Goal: Use online tool/utility: Utilize a website feature to perform a specific function

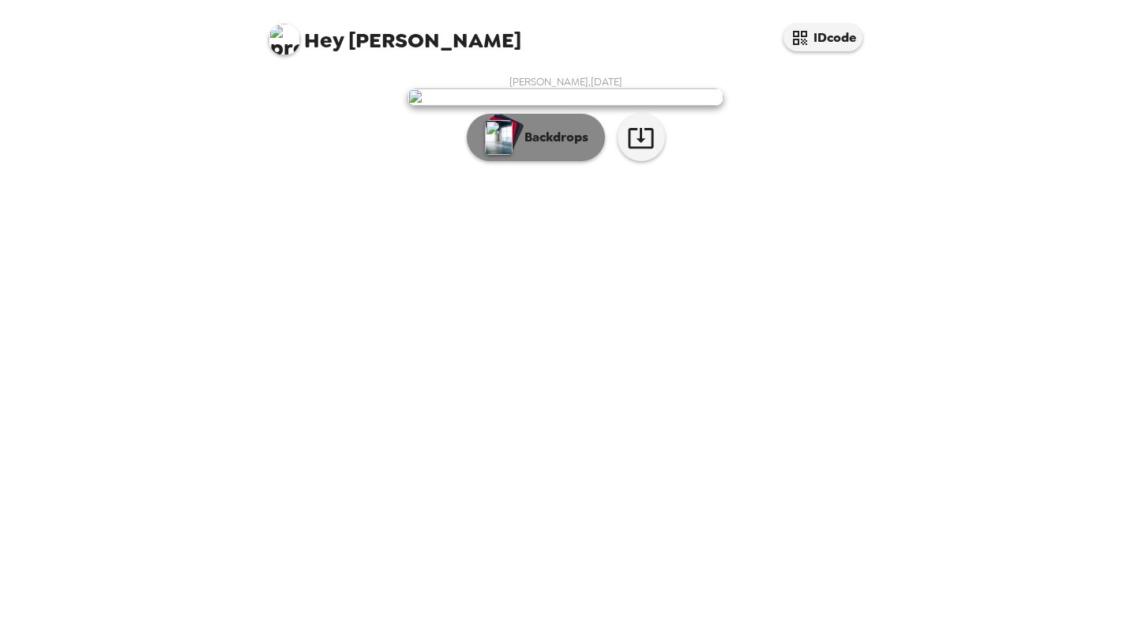
click at [547, 147] on p "Backdrops" at bounding box center [553, 137] width 72 height 19
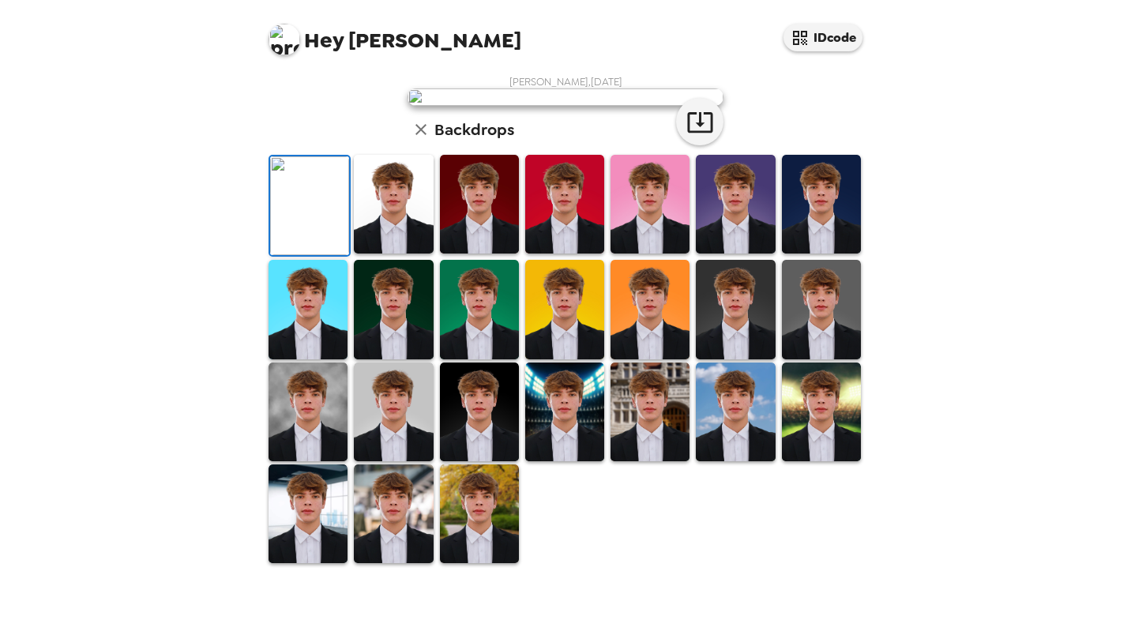
scroll to position [324, 0]
click at [387, 459] on img at bounding box center [393, 412] width 79 height 99
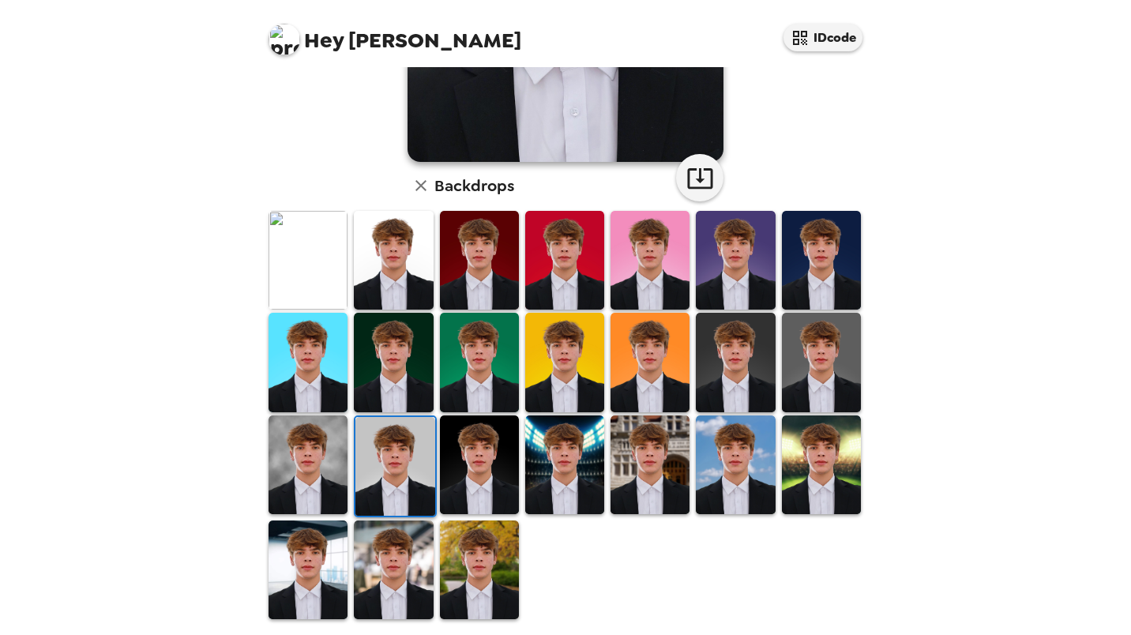
scroll to position [323, 0]
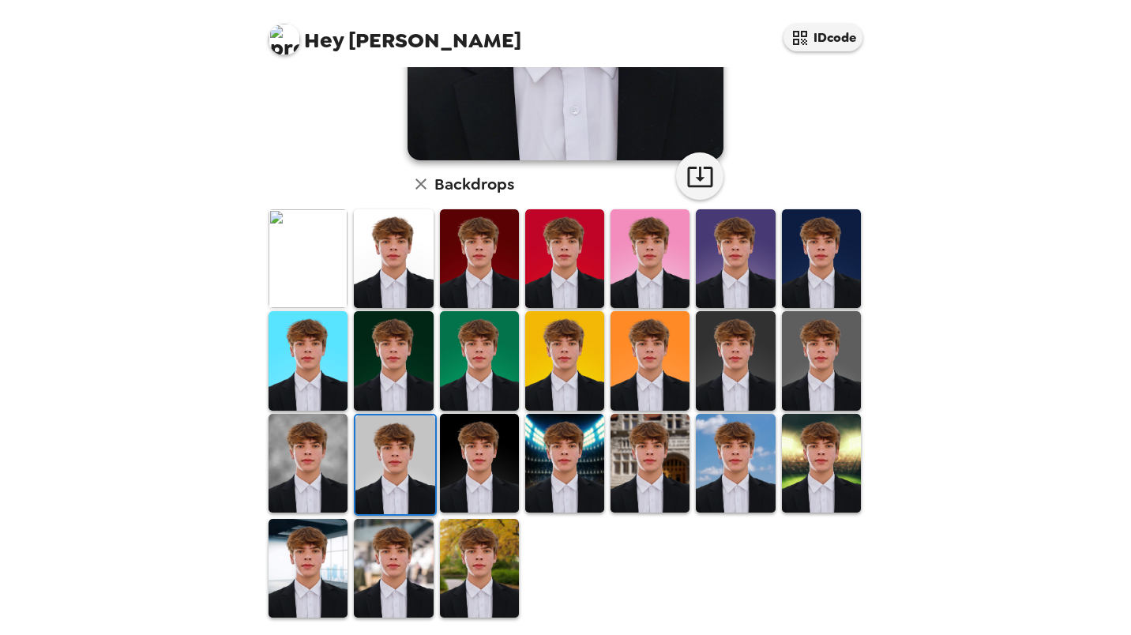
click at [386, 551] on img at bounding box center [393, 568] width 79 height 99
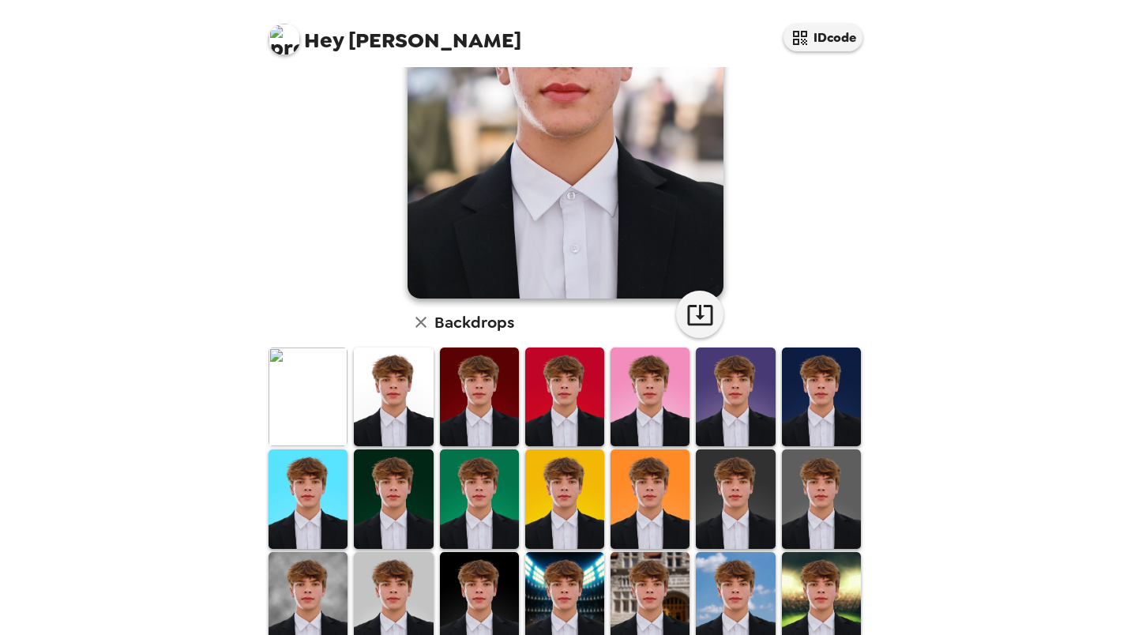
scroll to position [218, 0]
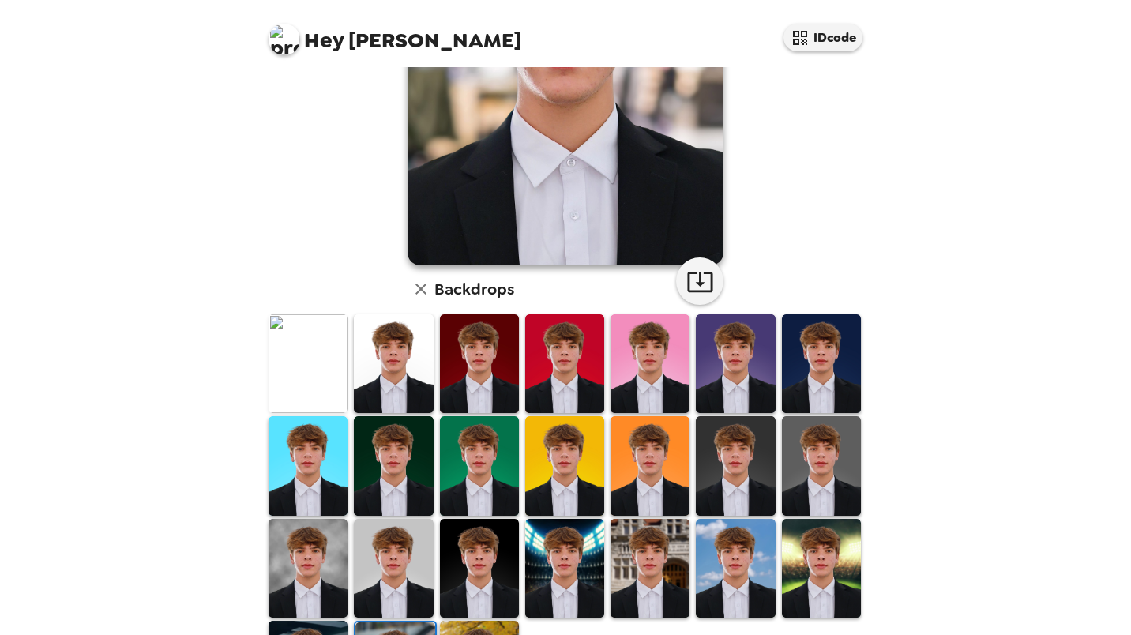
click at [369, 471] on img at bounding box center [393, 465] width 79 height 99
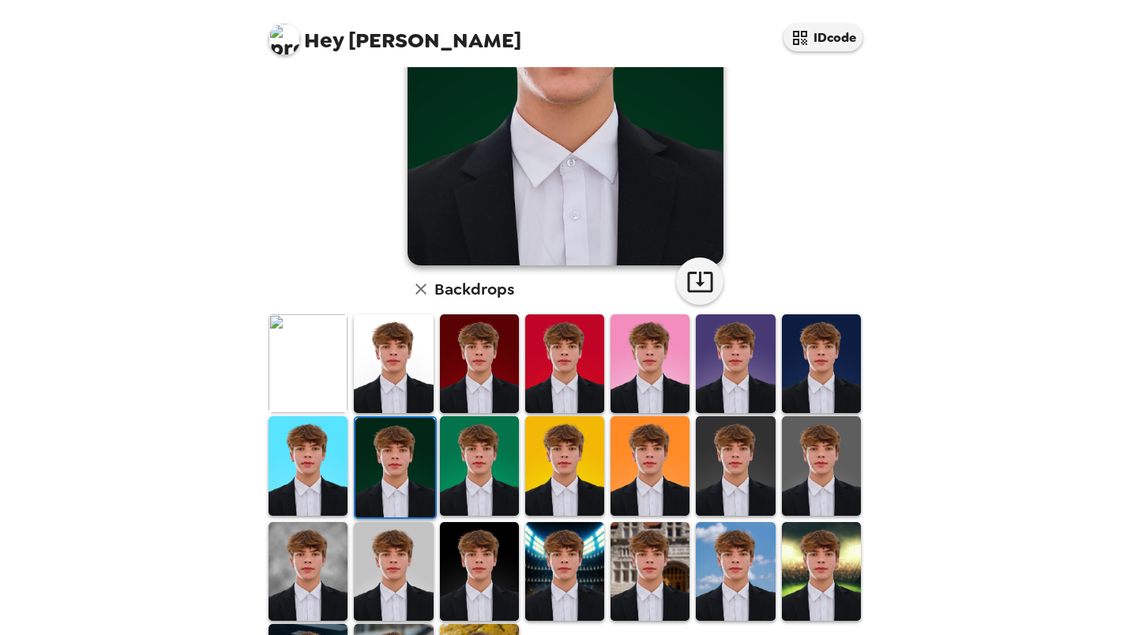
scroll to position [0, 0]
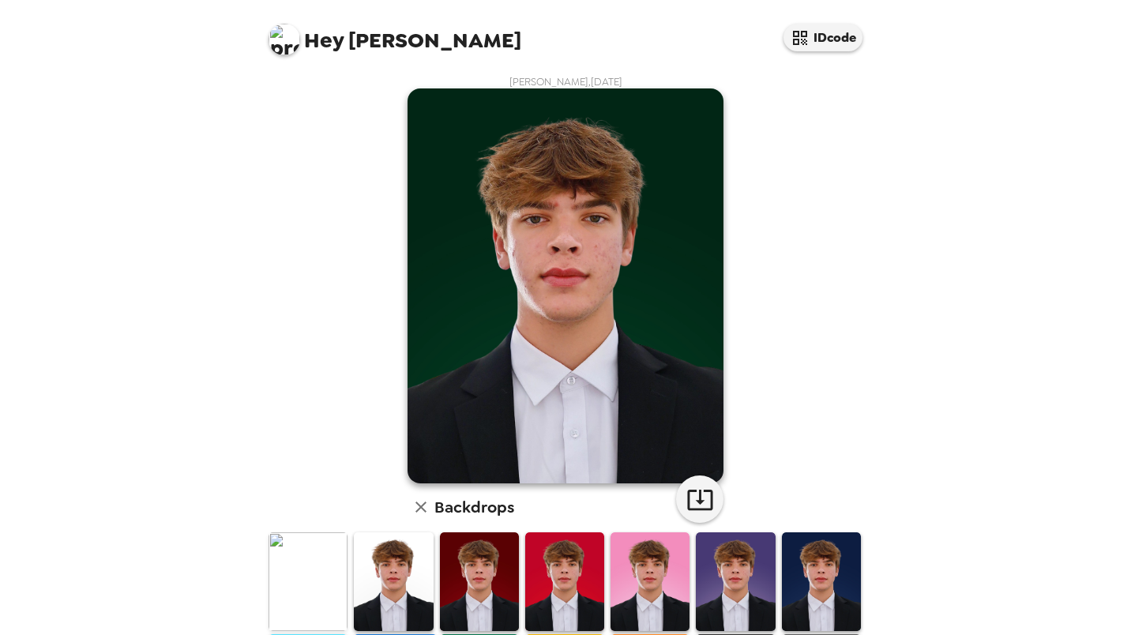
click at [378, 555] on img at bounding box center [393, 581] width 79 height 99
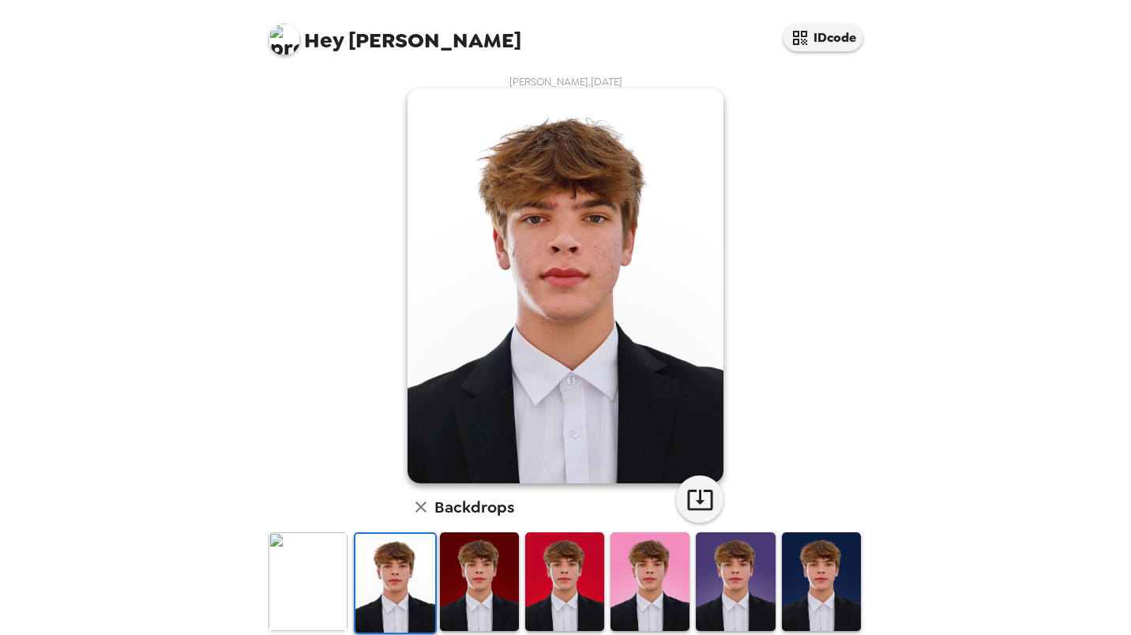
click at [307, 559] on img at bounding box center [308, 581] width 79 height 99
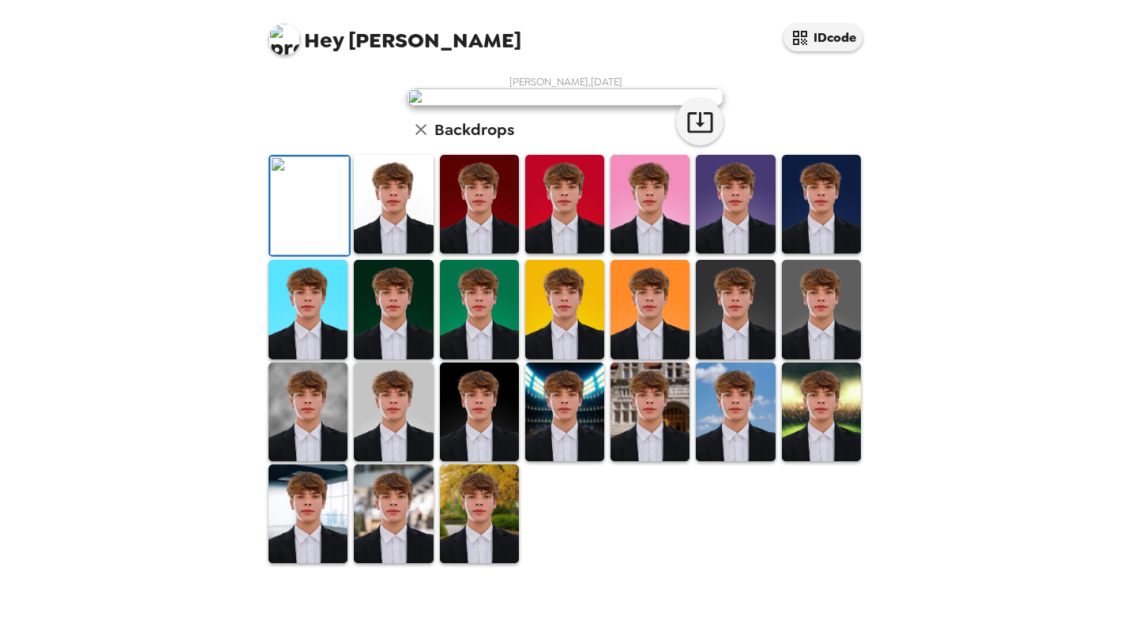
click at [386, 254] on img at bounding box center [393, 204] width 79 height 99
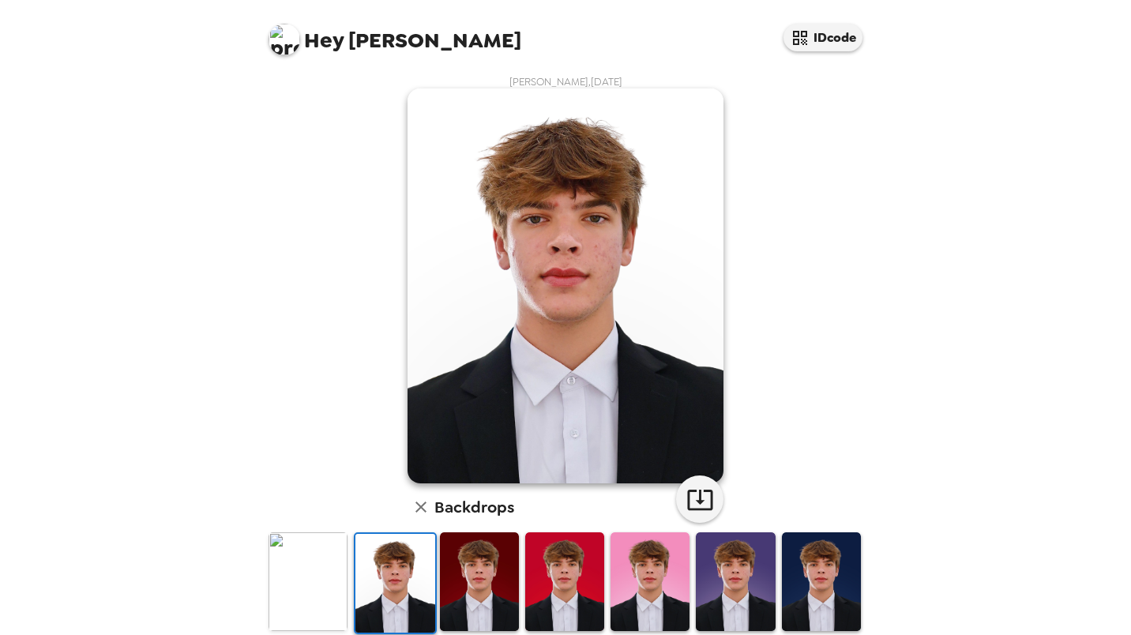
click at [323, 563] on img at bounding box center [308, 581] width 79 height 99
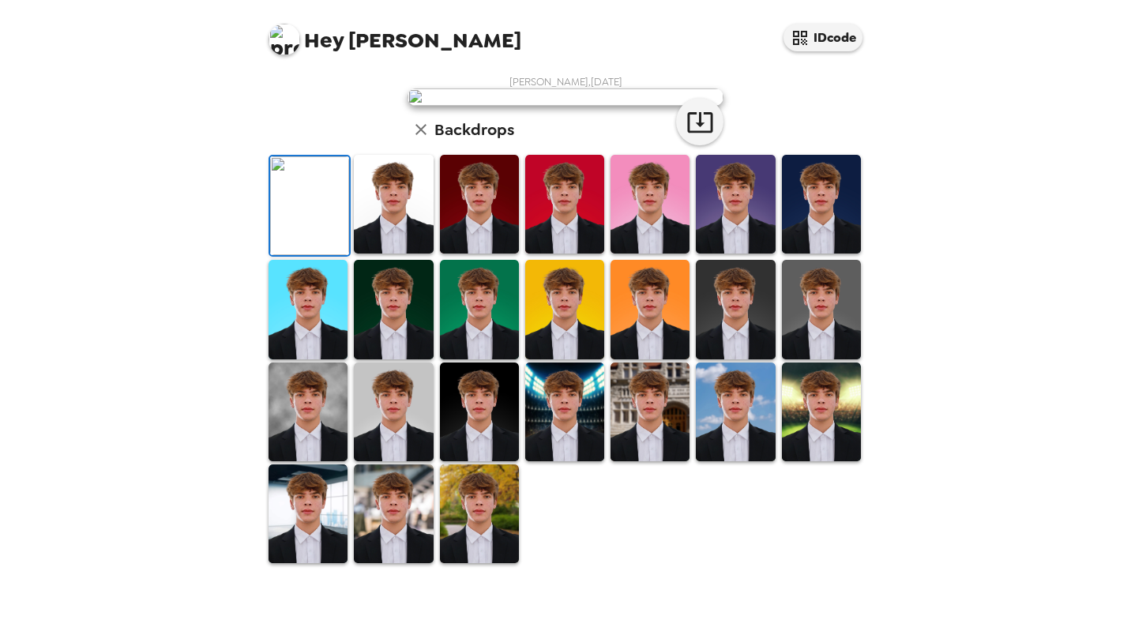
click at [382, 254] on img at bounding box center [393, 204] width 79 height 99
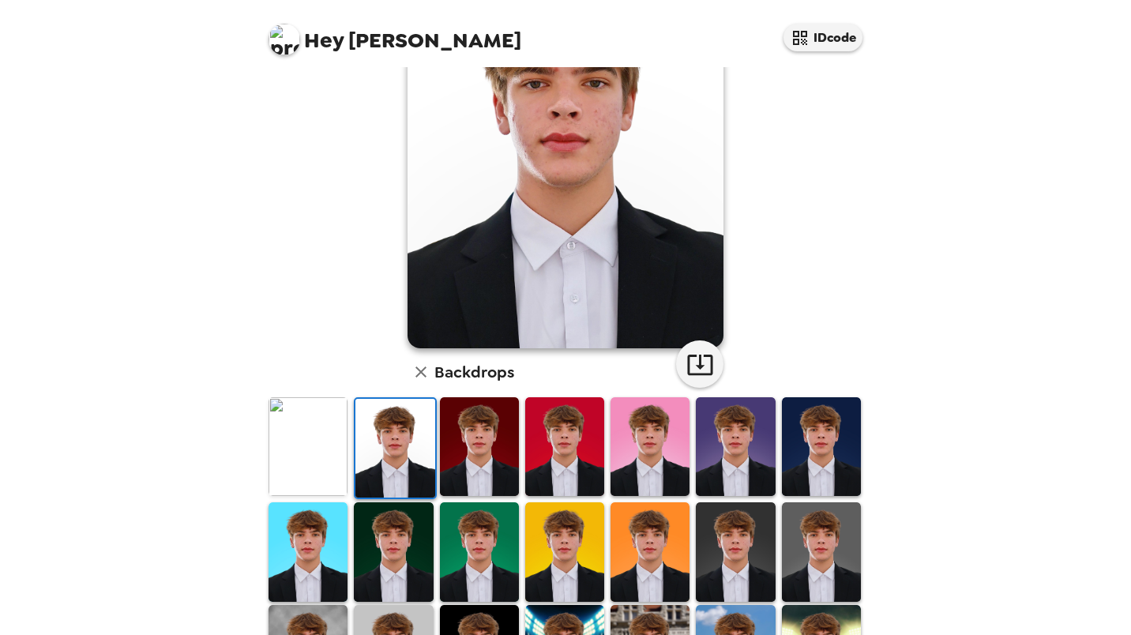
scroll to position [136, 0]
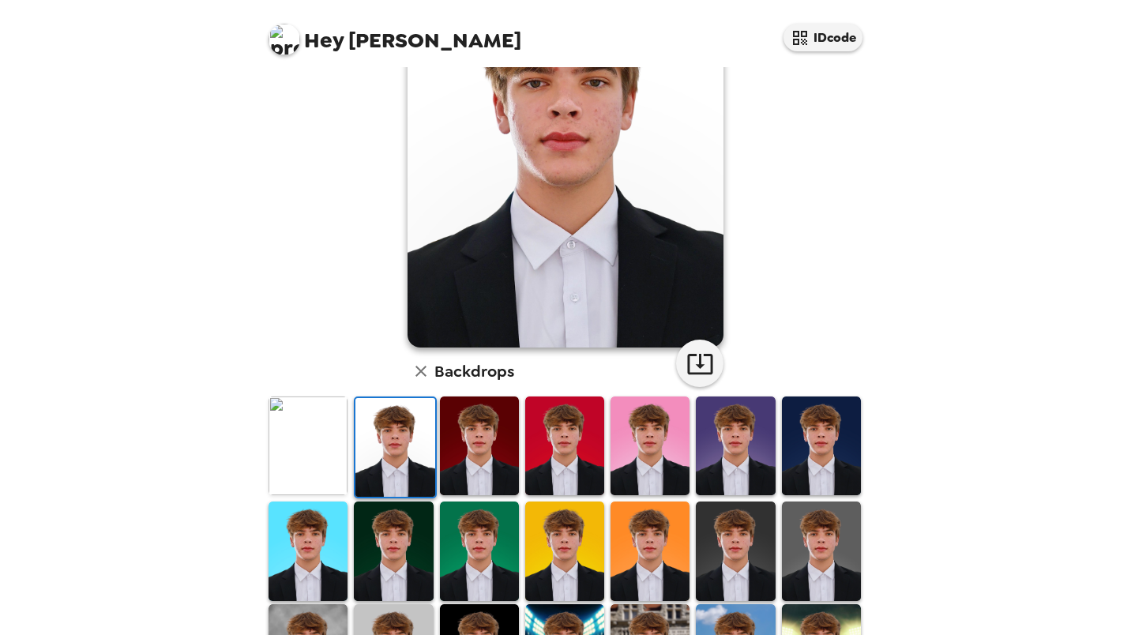
click at [754, 447] on img at bounding box center [735, 446] width 79 height 99
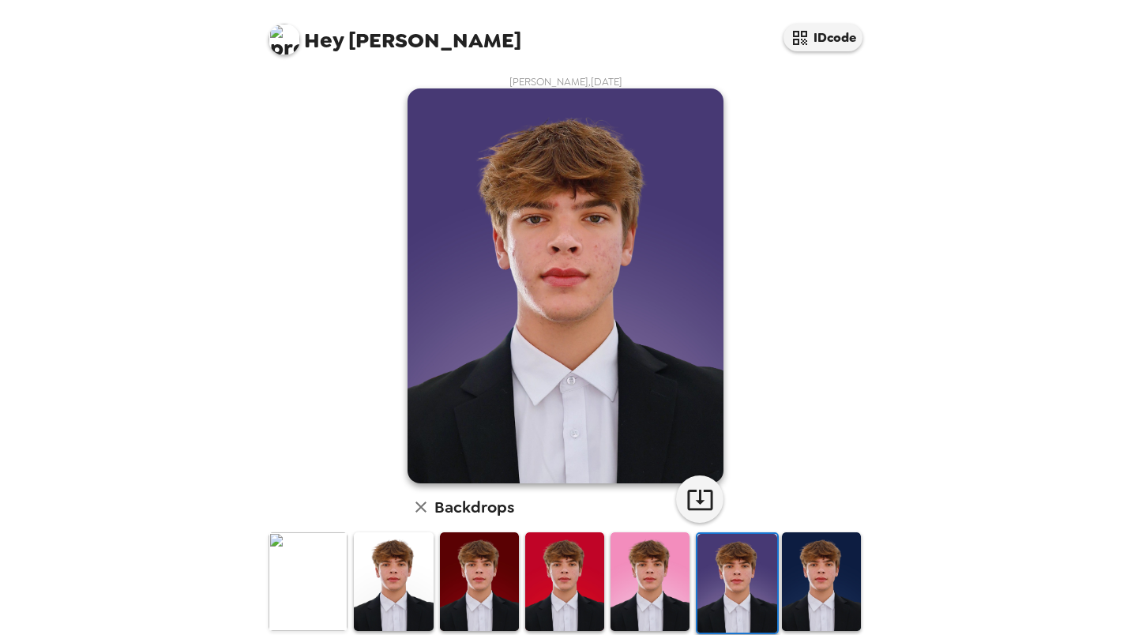
scroll to position [251, 0]
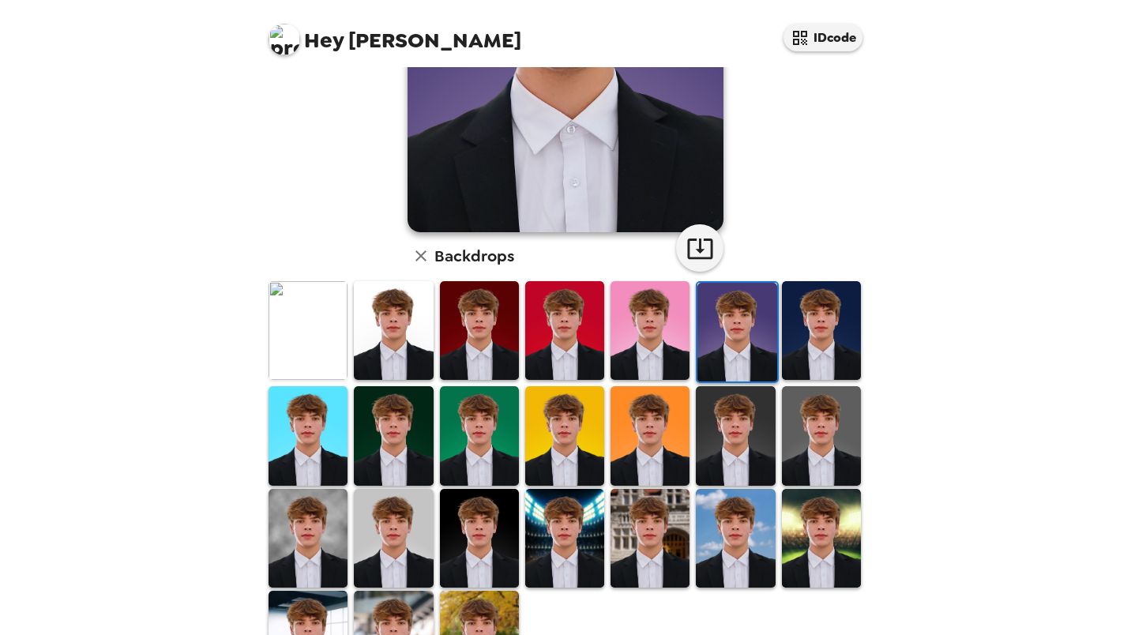
click at [645, 532] on img at bounding box center [650, 538] width 79 height 99
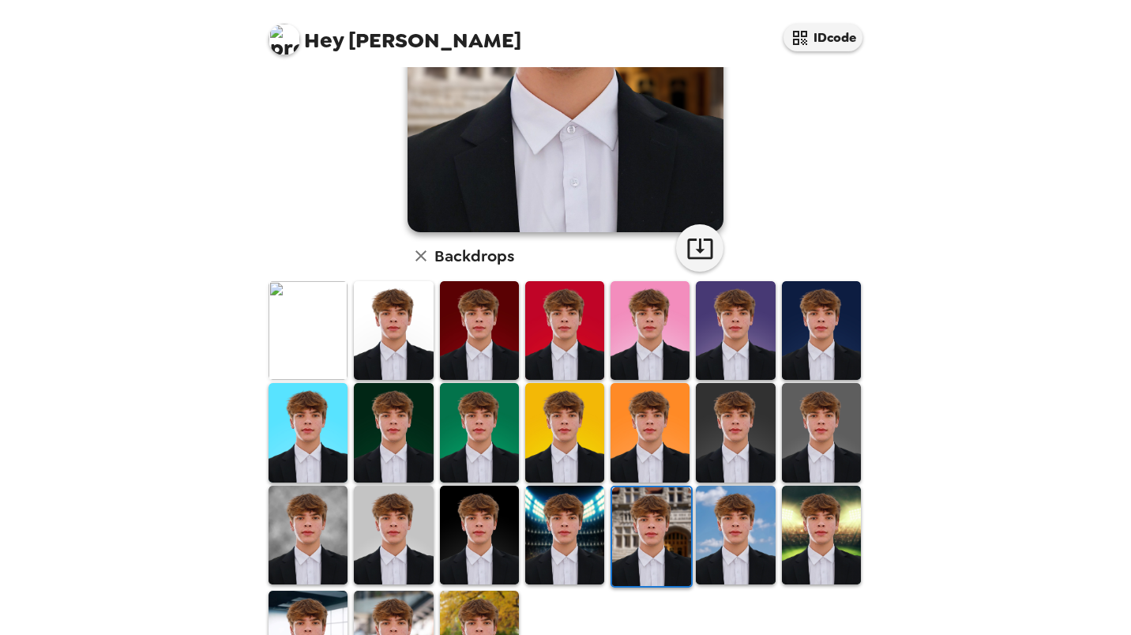
click at [742, 523] on img at bounding box center [735, 535] width 79 height 99
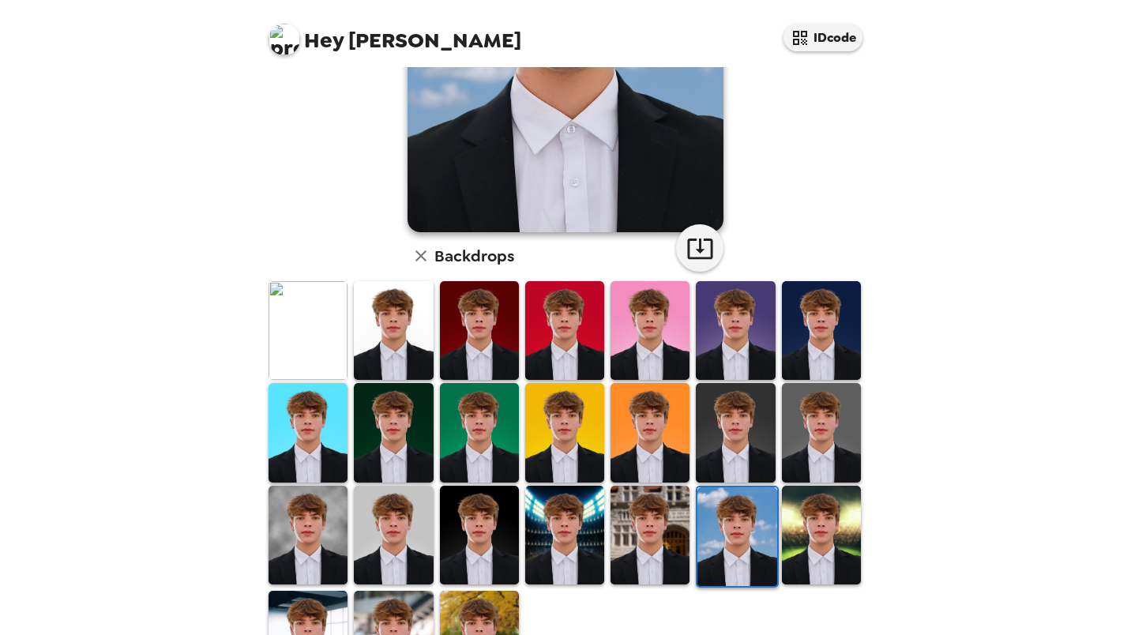
scroll to position [46, 0]
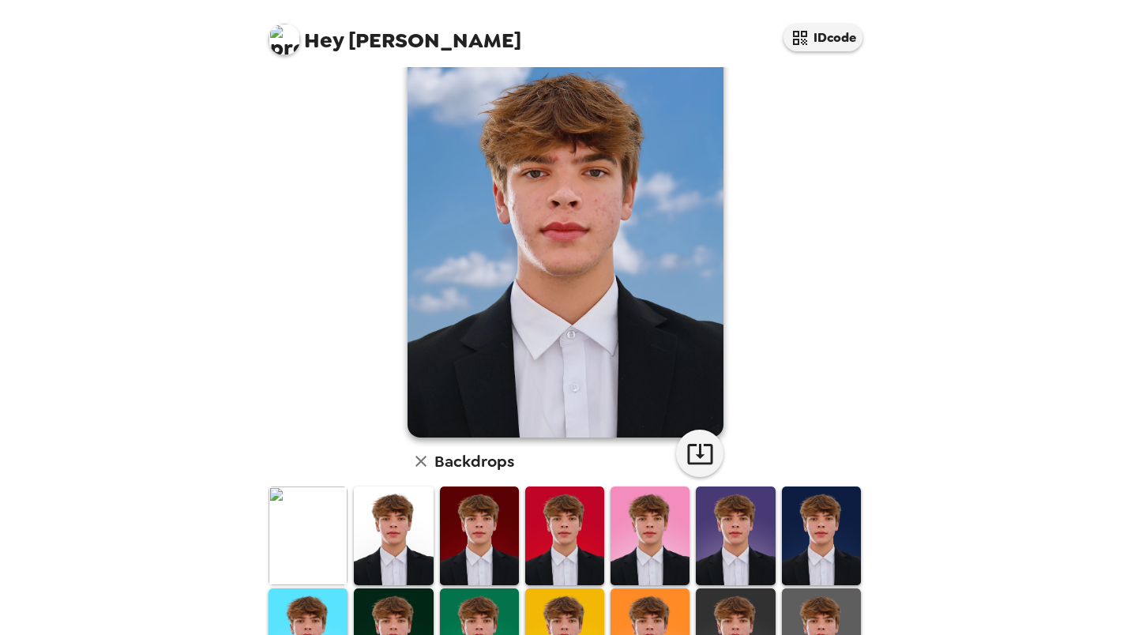
click at [370, 520] on img at bounding box center [393, 536] width 79 height 99
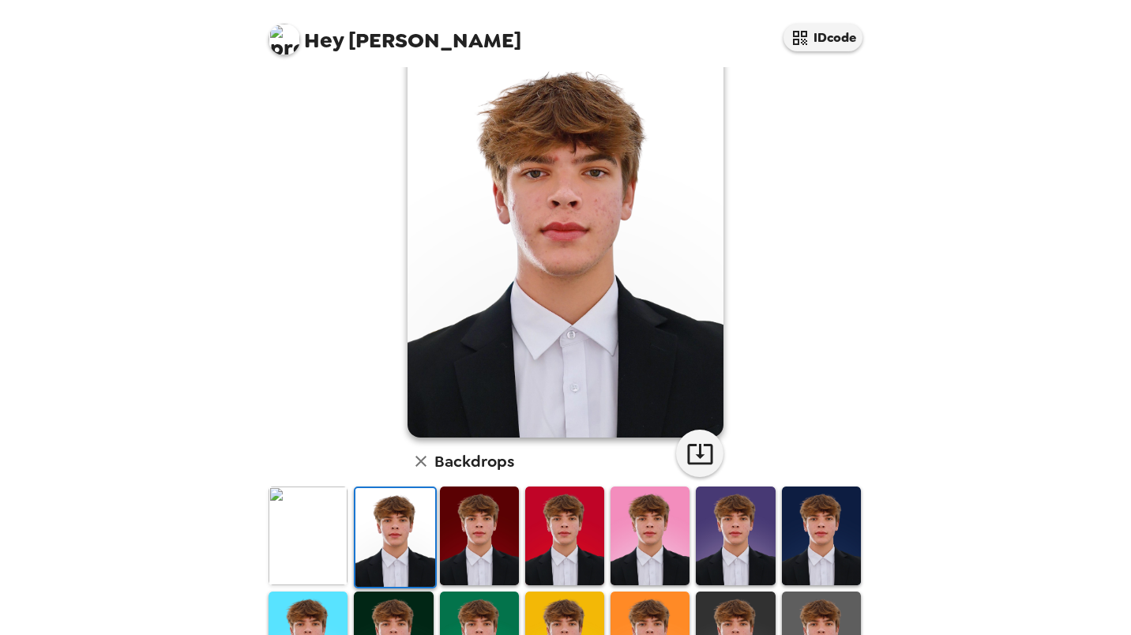
scroll to position [0, 0]
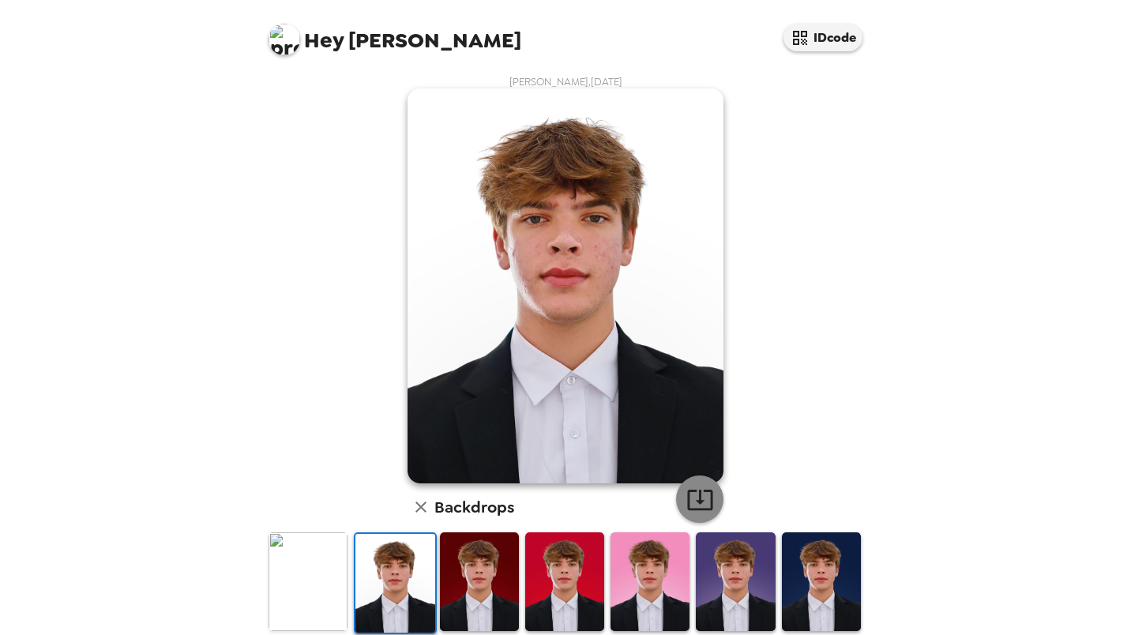
click at [702, 496] on icon "button" at bounding box center [700, 500] width 28 height 28
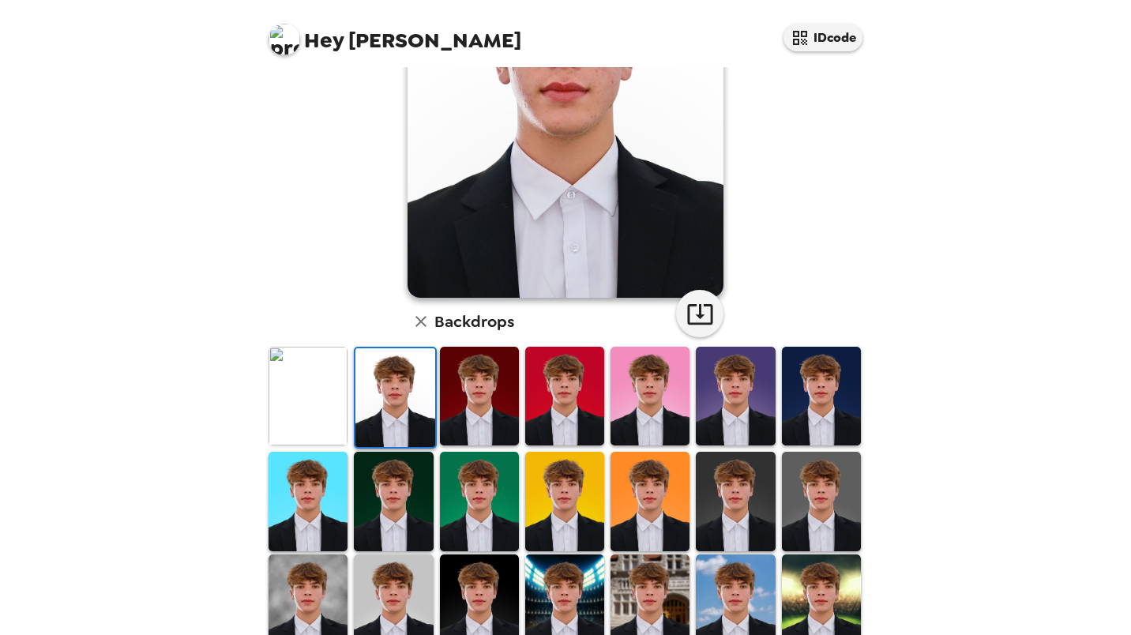
scroll to position [186, 0]
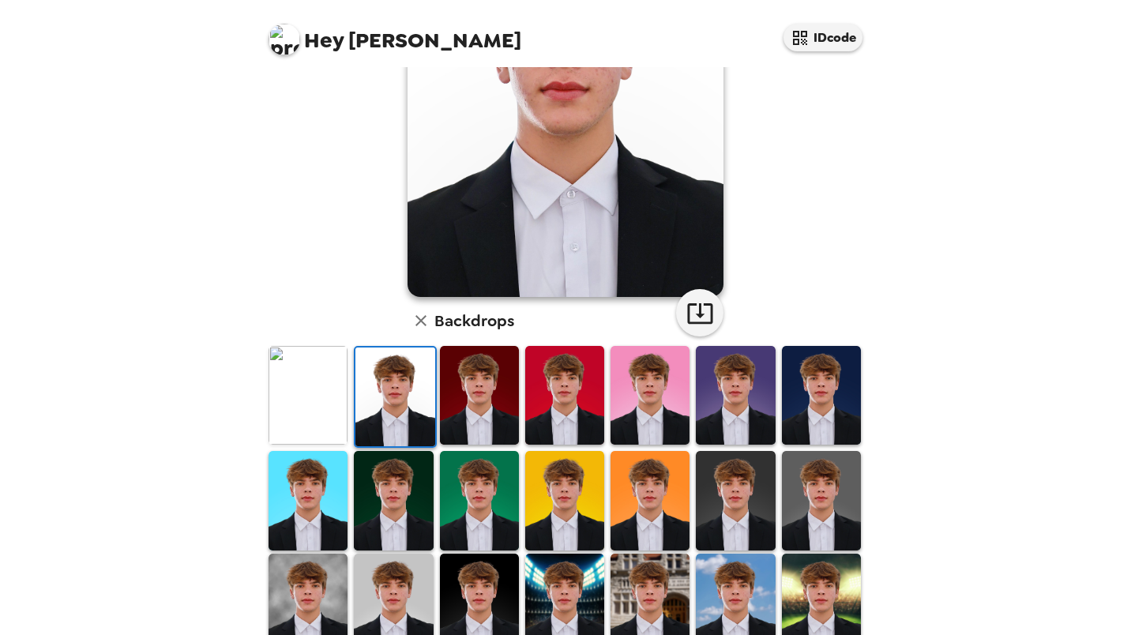
click at [754, 490] on img at bounding box center [735, 500] width 79 height 99
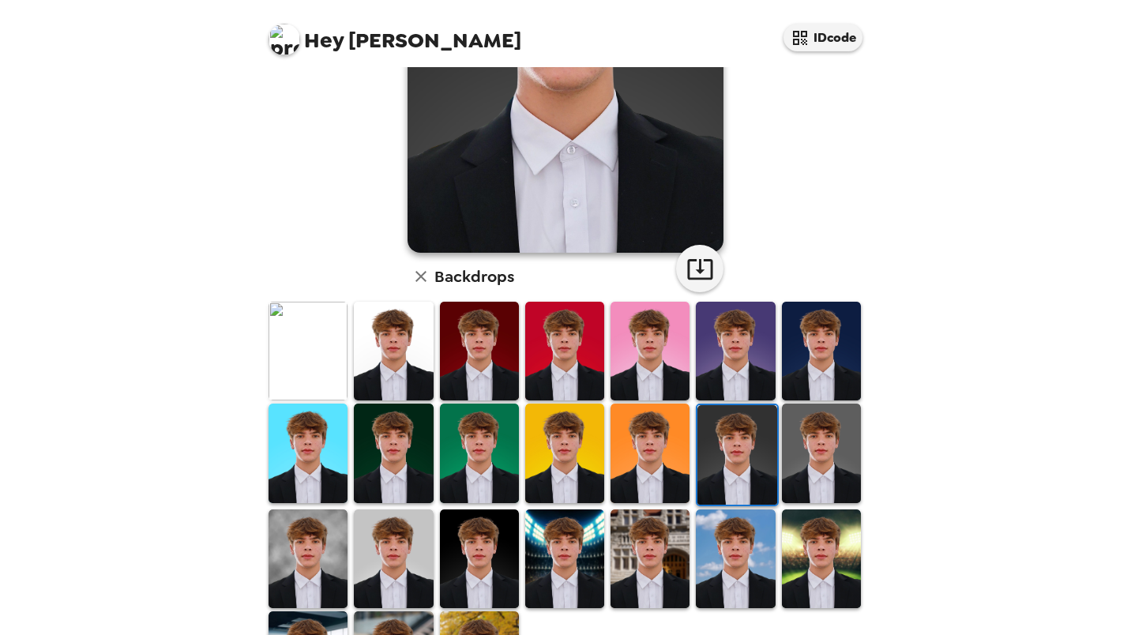
scroll to position [231, 0]
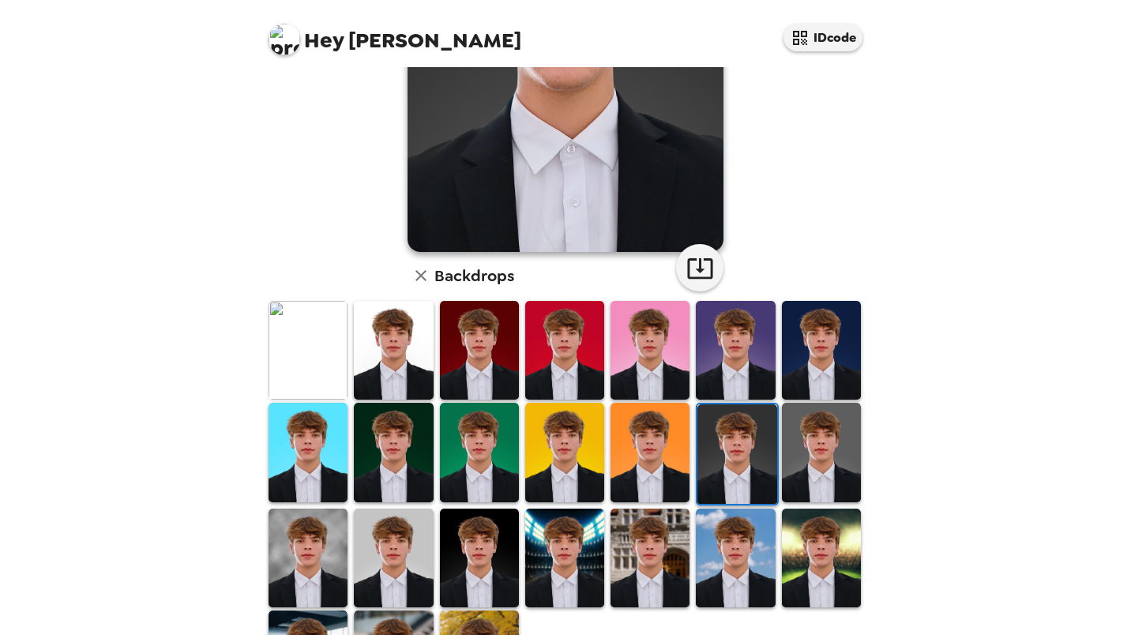
click at [799, 453] on img at bounding box center [821, 452] width 79 height 99
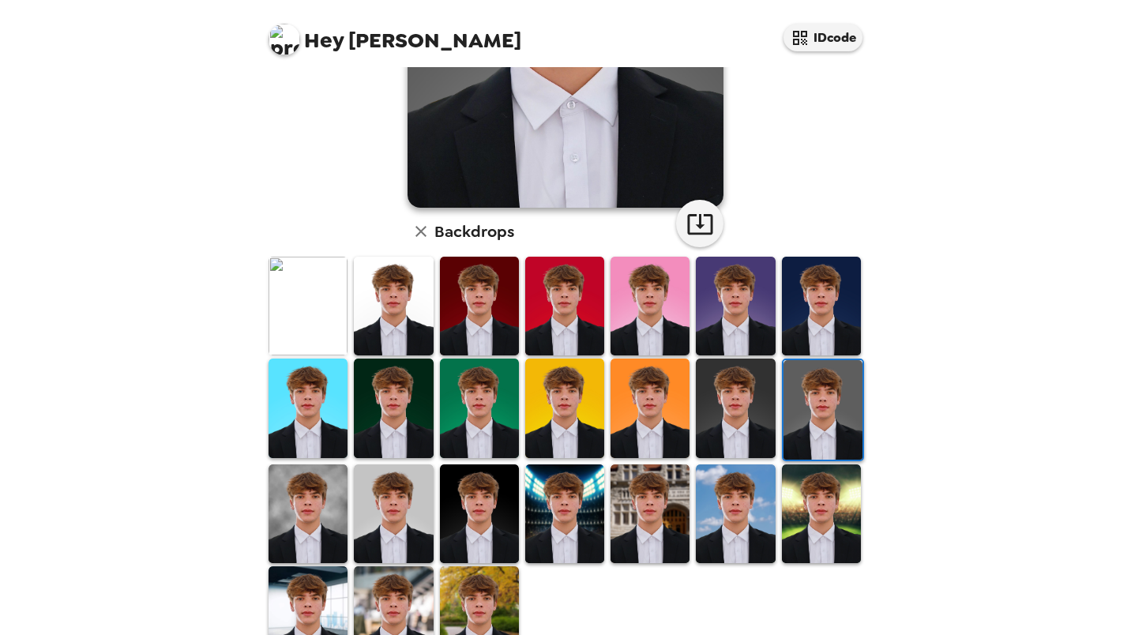
scroll to position [279, 0]
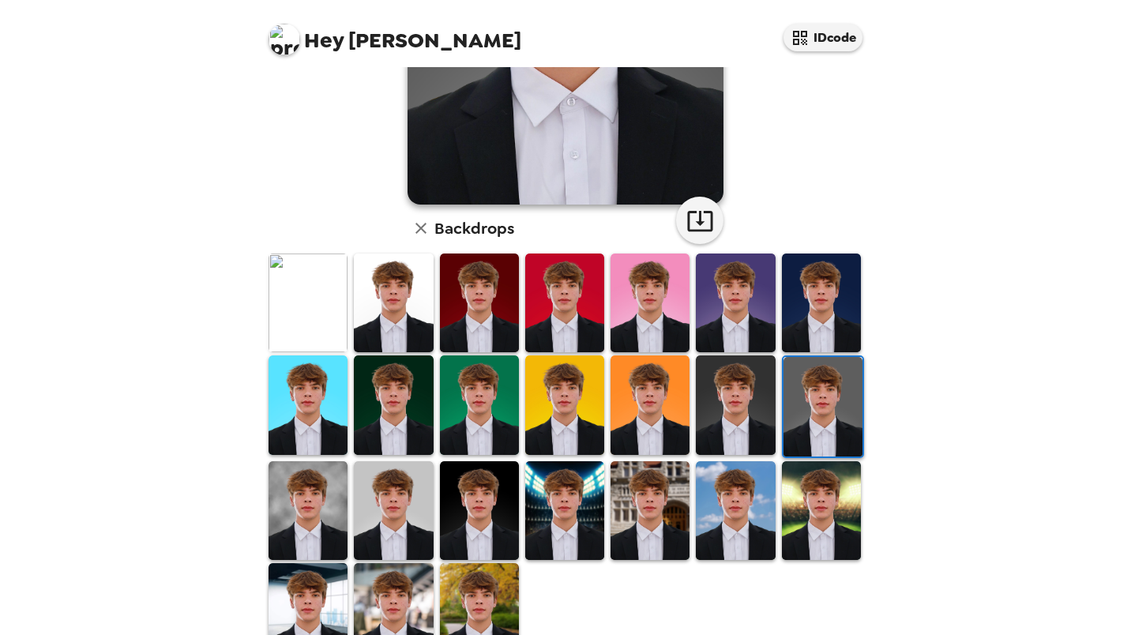
click at [302, 497] on img at bounding box center [308, 510] width 79 height 99
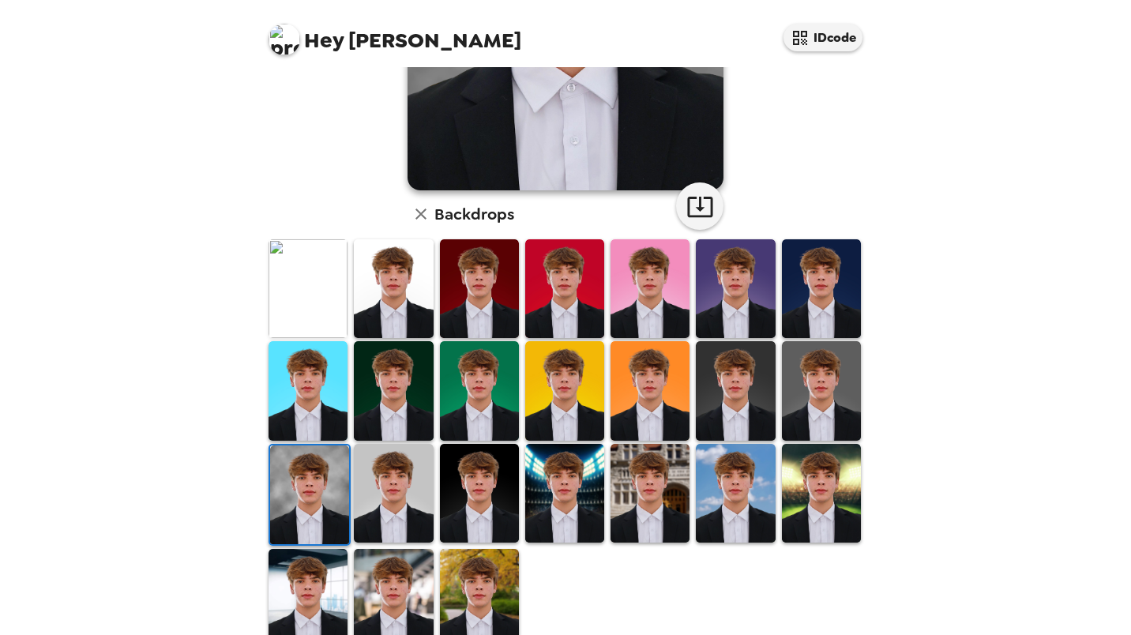
scroll to position [323, 0]
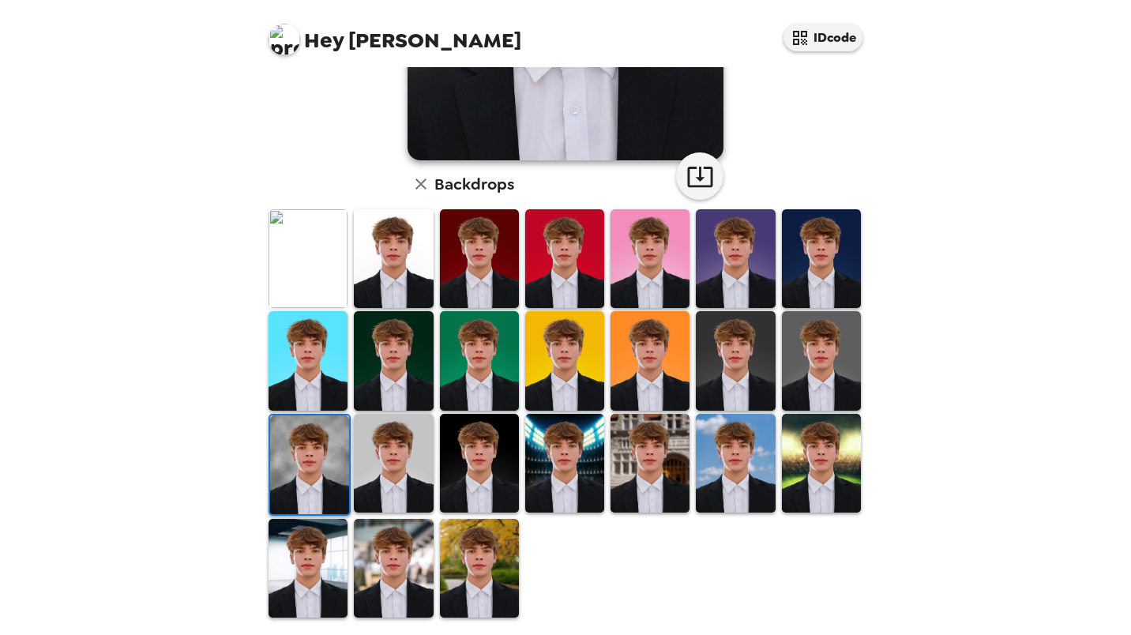
click at [393, 457] on img at bounding box center [393, 463] width 79 height 99
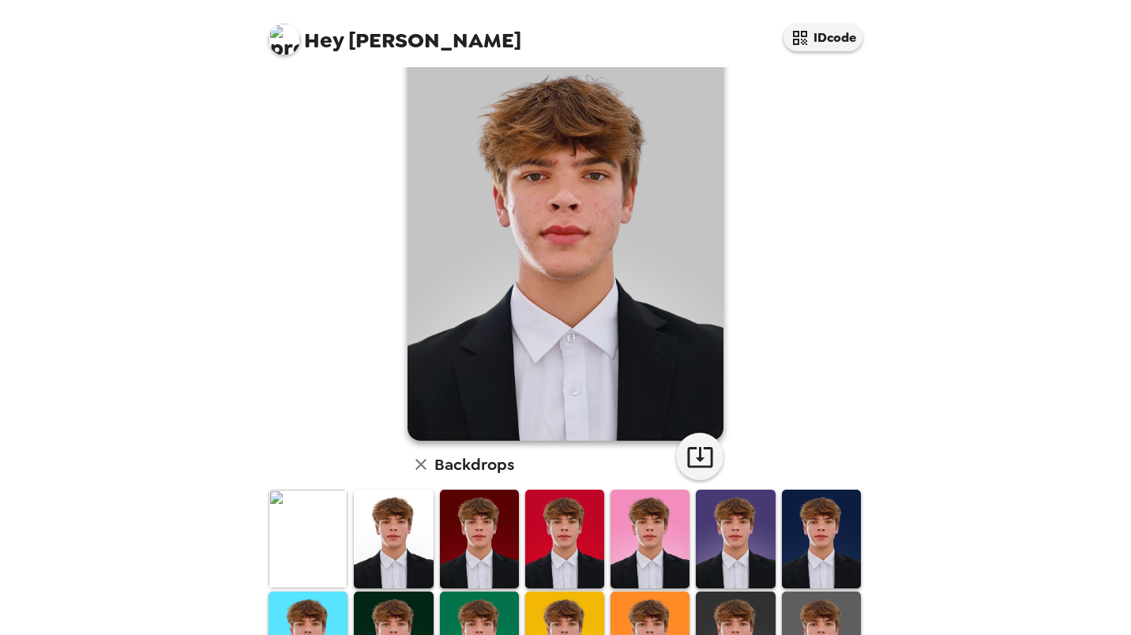
scroll to position [0, 0]
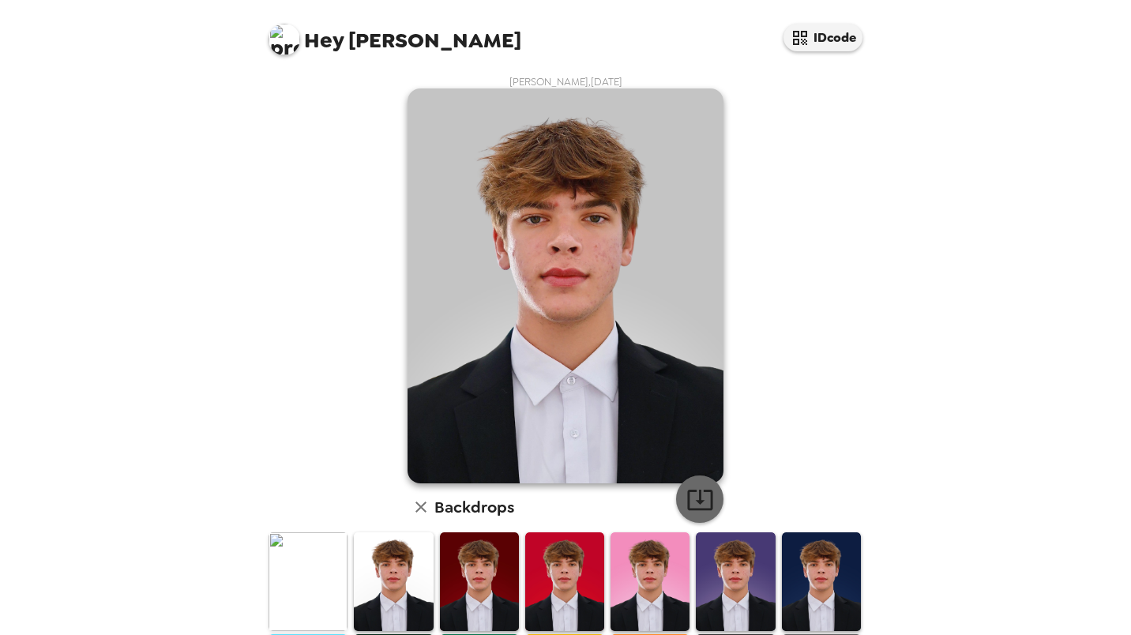
click at [693, 495] on icon "button" at bounding box center [700, 500] width 28 height 28
